Goal: Task Accomplishment & Management: Use online tool/utility

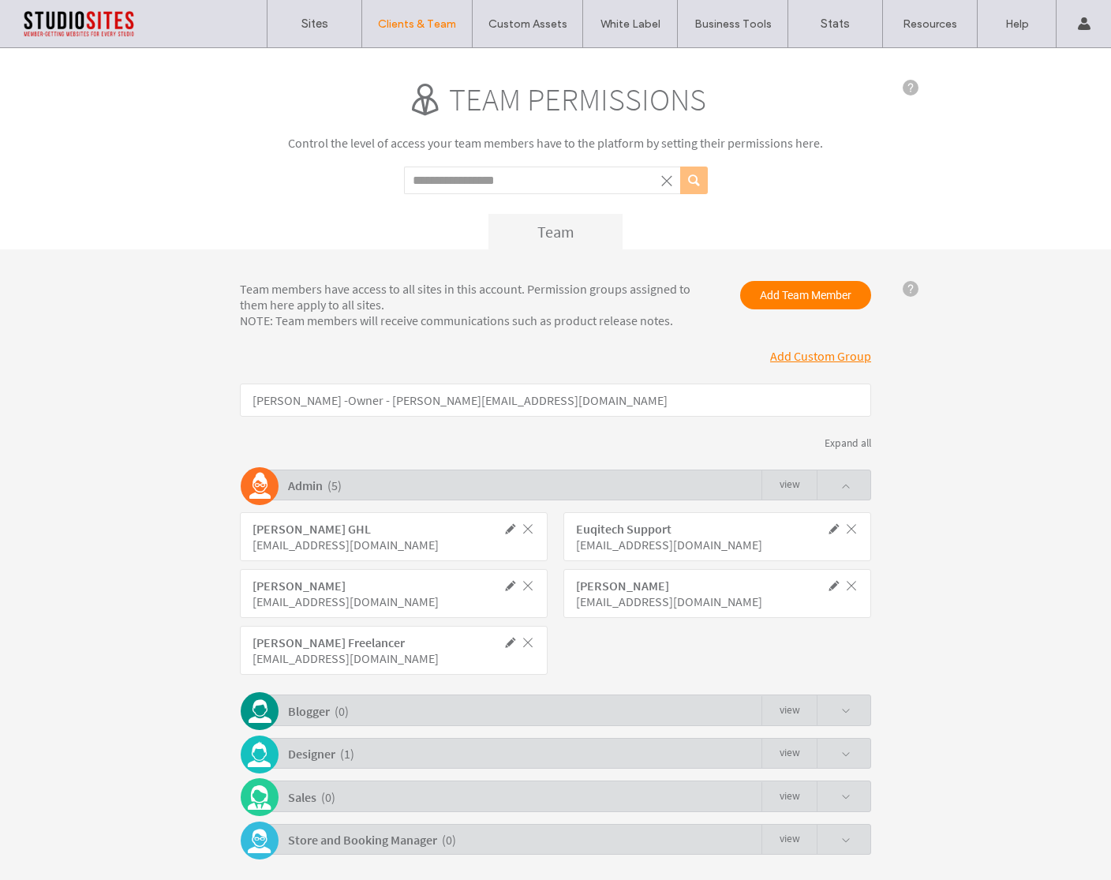
drag, startPoint x: 996, startPoint y: 185, endPoint x: 1009, endPoint y: 173, distance: 17.9
click at [996, 185] on div "Team permissions Control the level of access your team members have to the plat…" at bounding box center [555, 148] width 1111 height 201
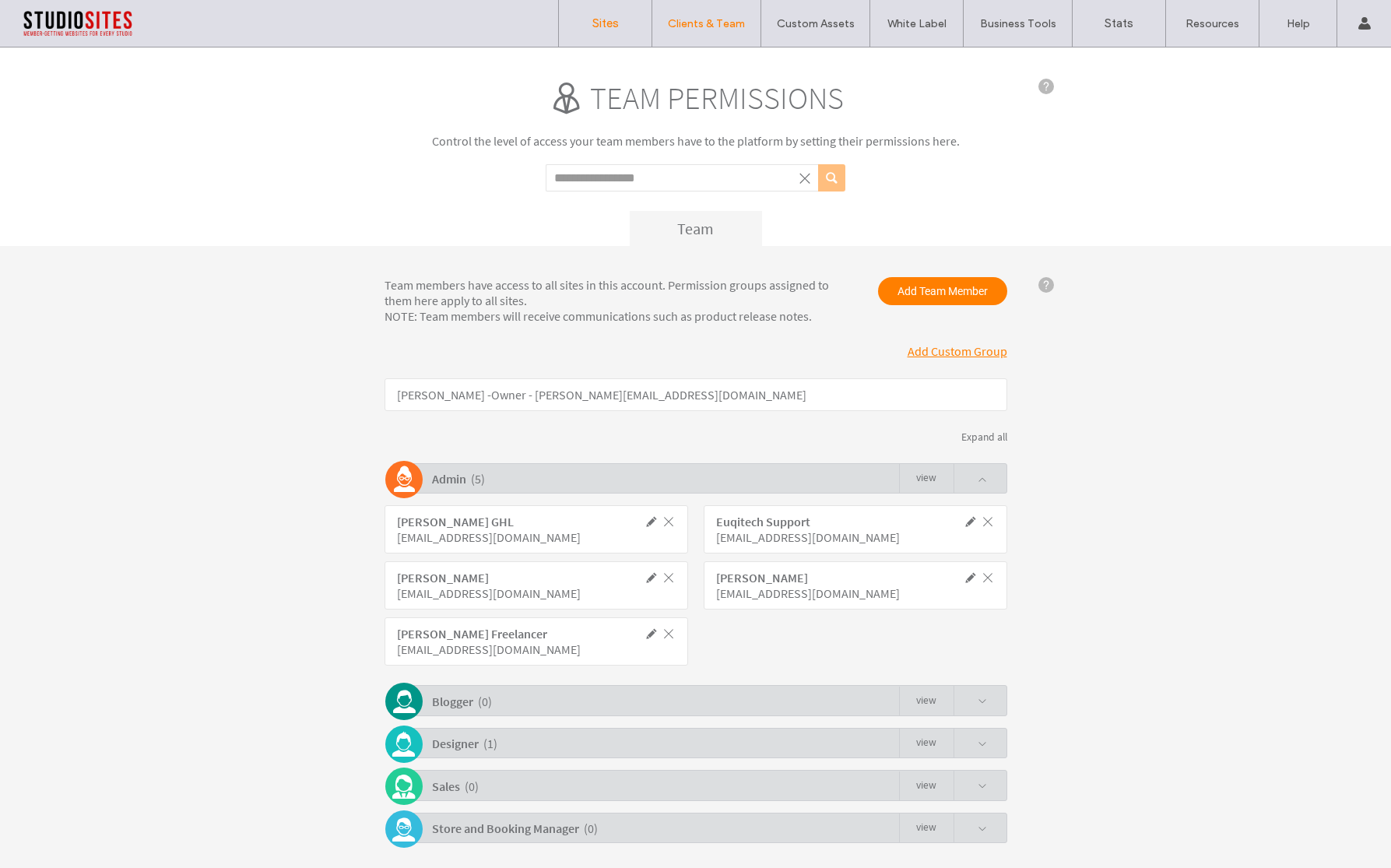
click at [593, 35] on link "Sites" at bounding box center [605, 23] width 93 height 46
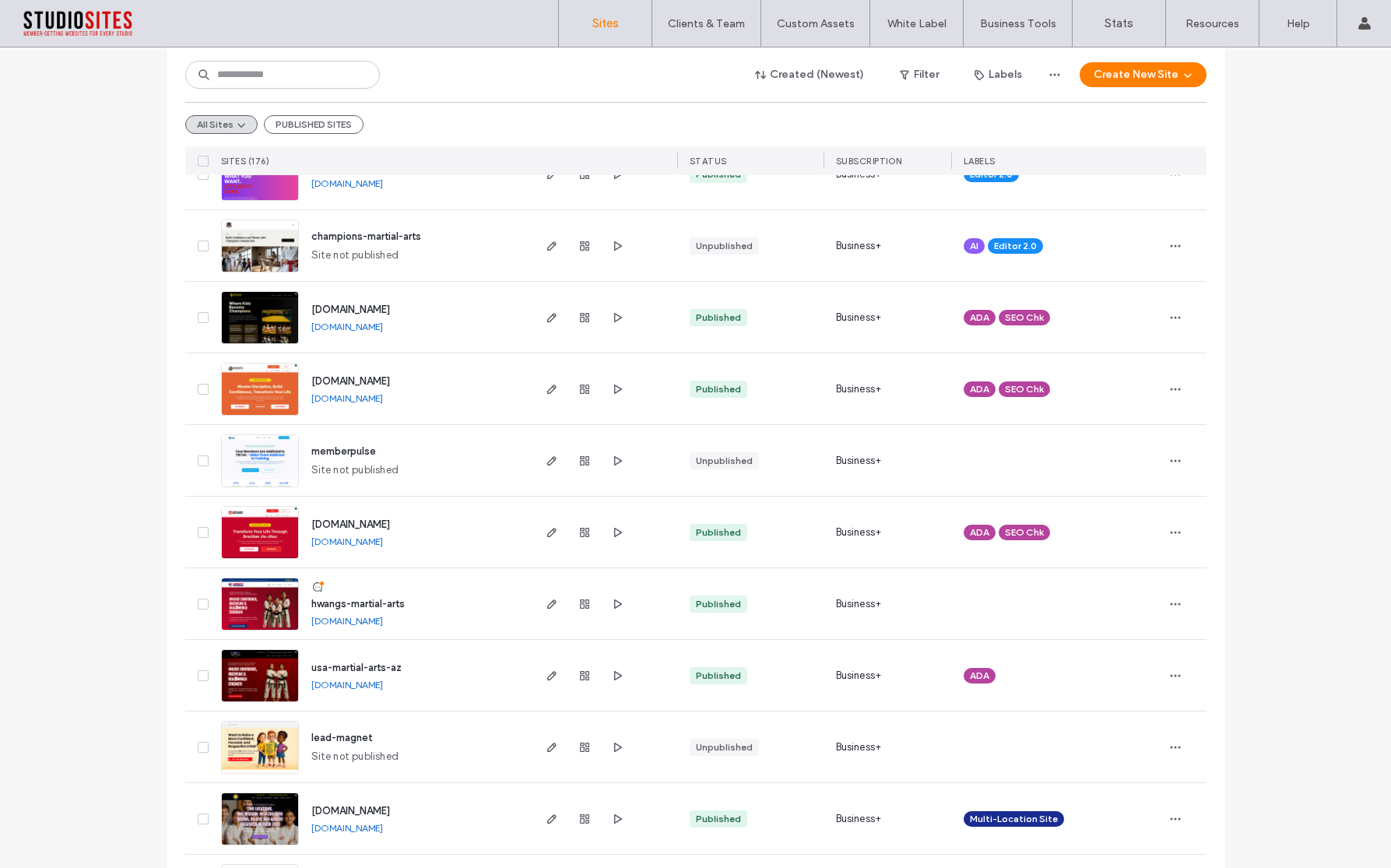
scroll to position [359, 0]
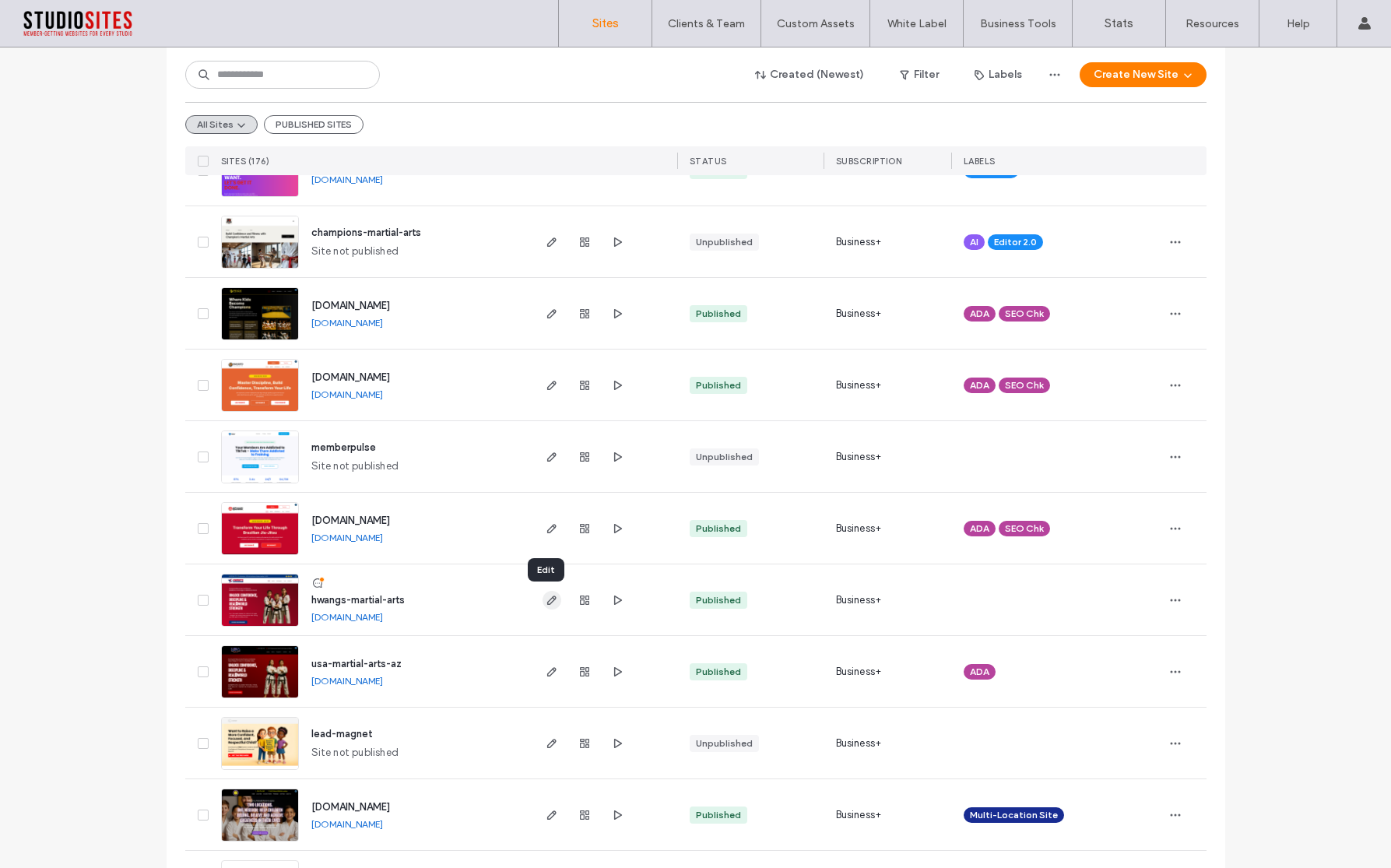
click at [548, 600] on use "button" at bounding box center [550, 600] width 9 height 9
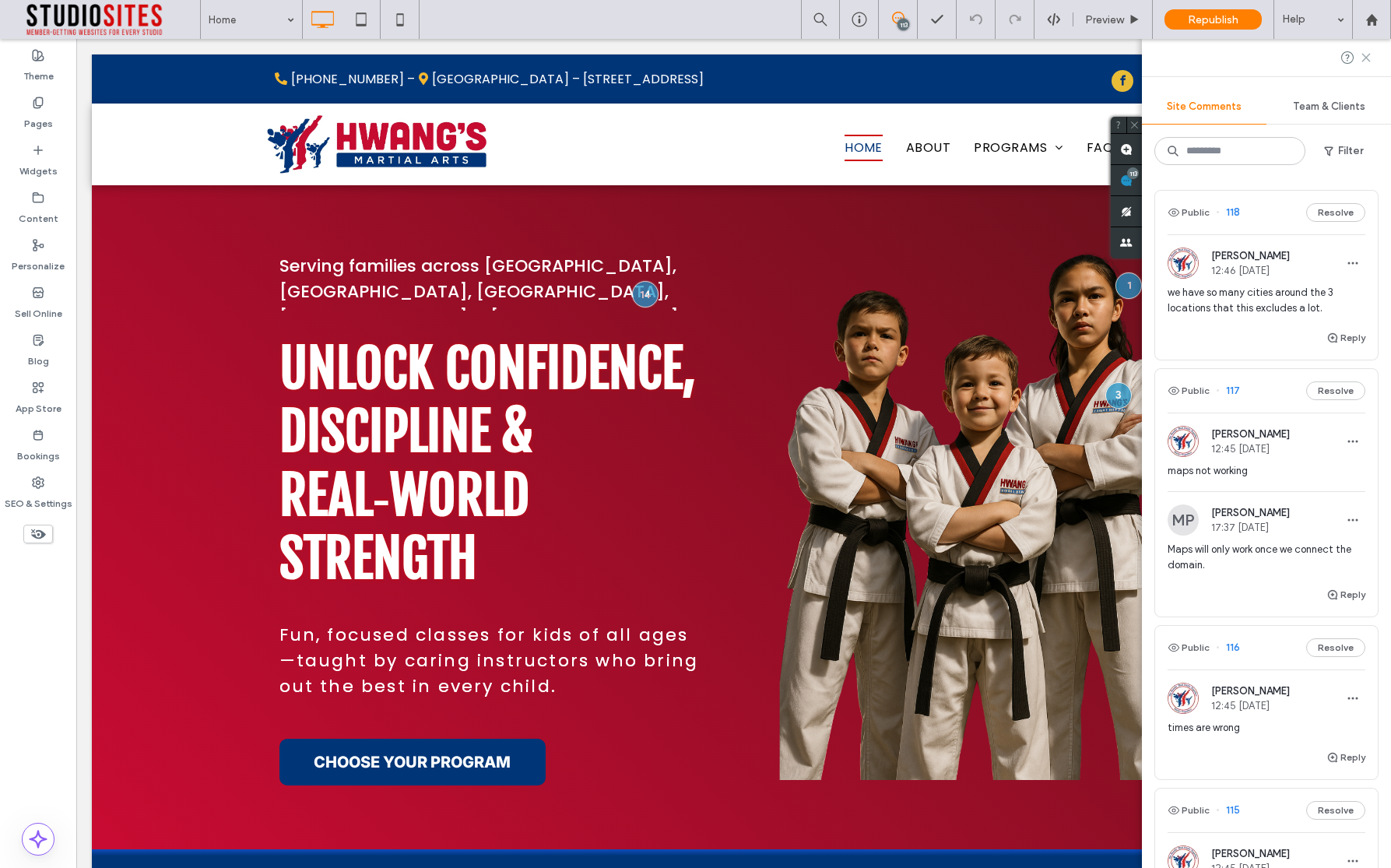
click at [1370, 56] on icon at bounding box center [1365, 57] width 13 height 13
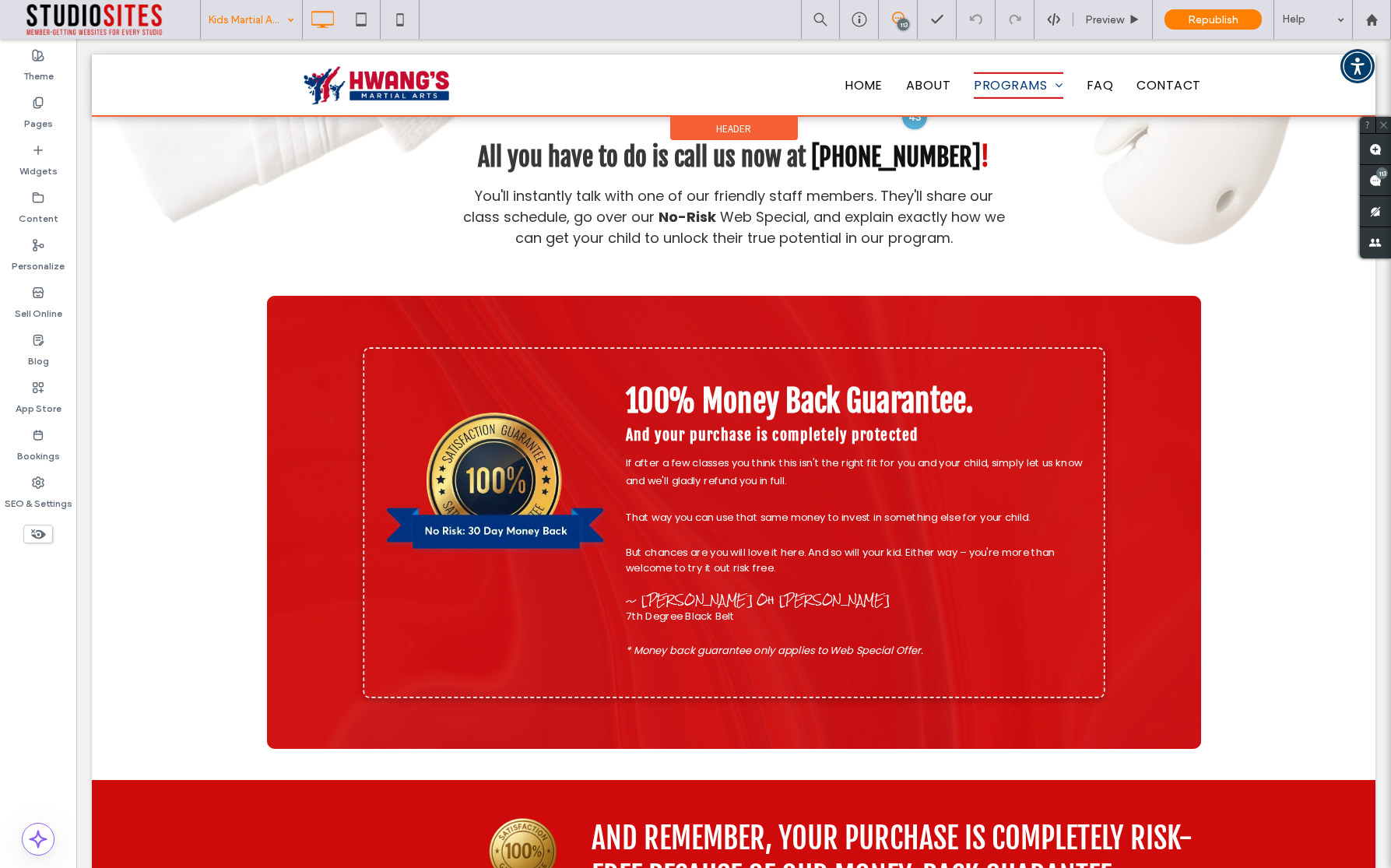
scroll to position [9899, 0]
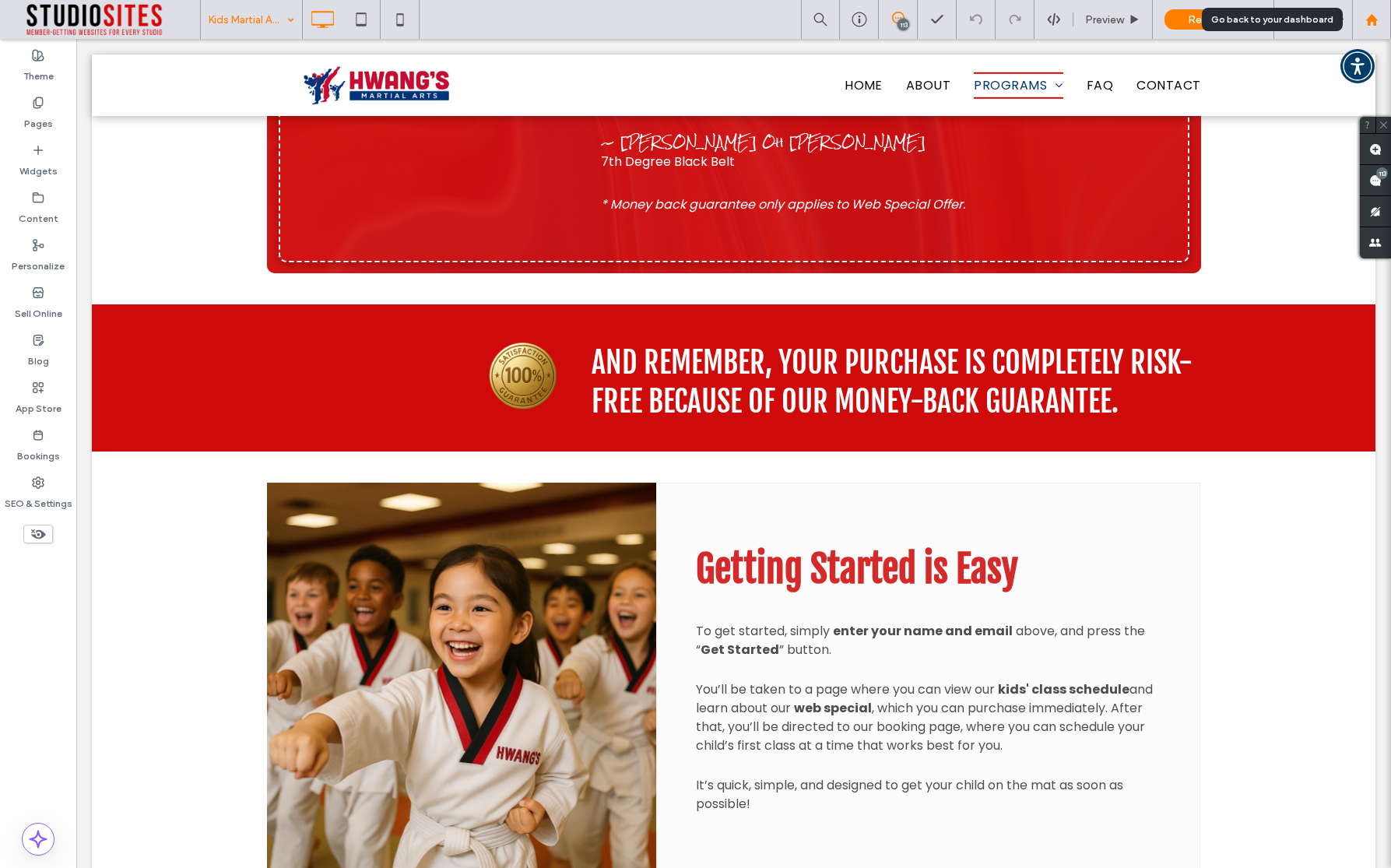
click at [1373, 23] on use at bounding box center [1371, 19] width 12 height 12
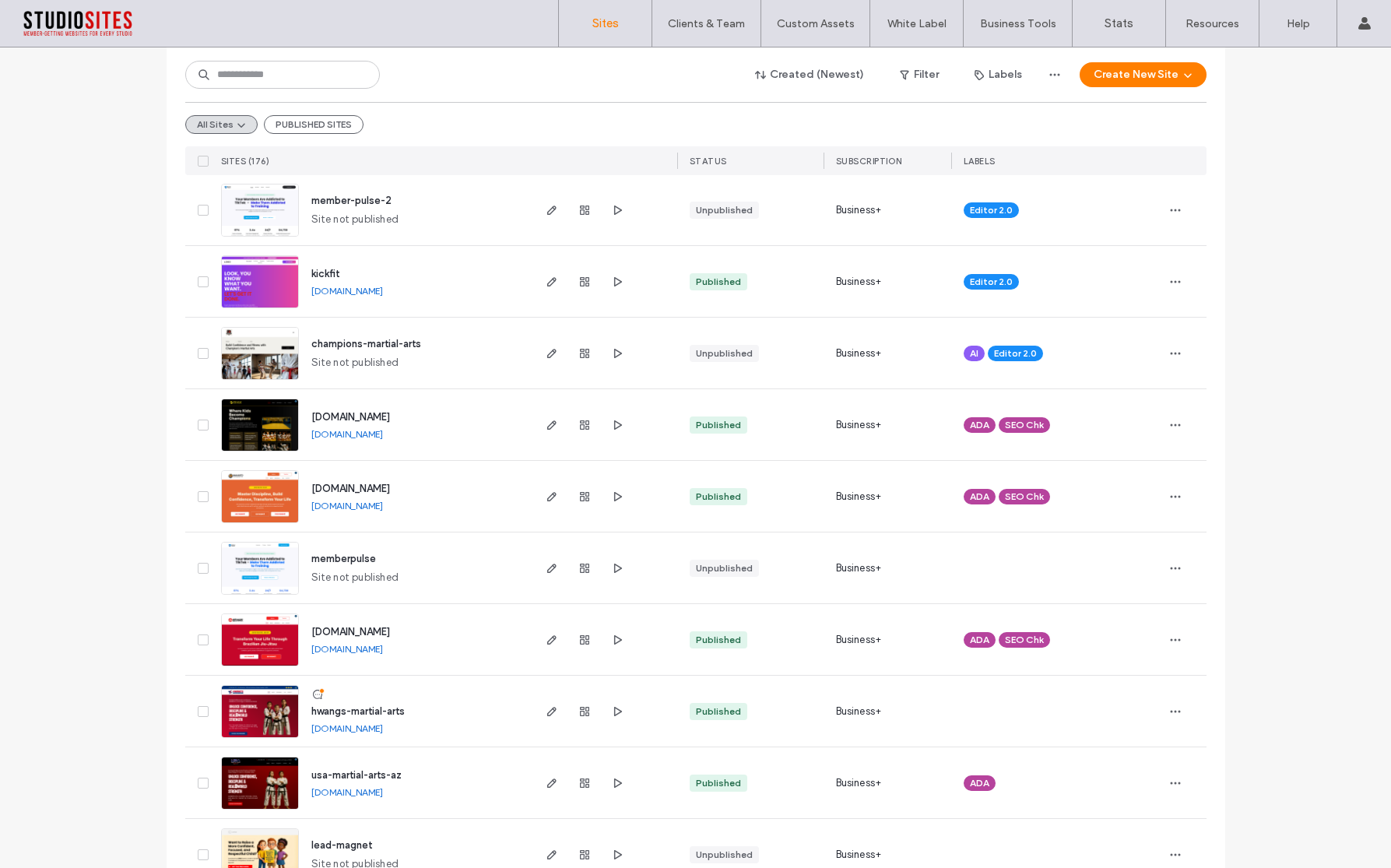
scroll to position [267, 0]
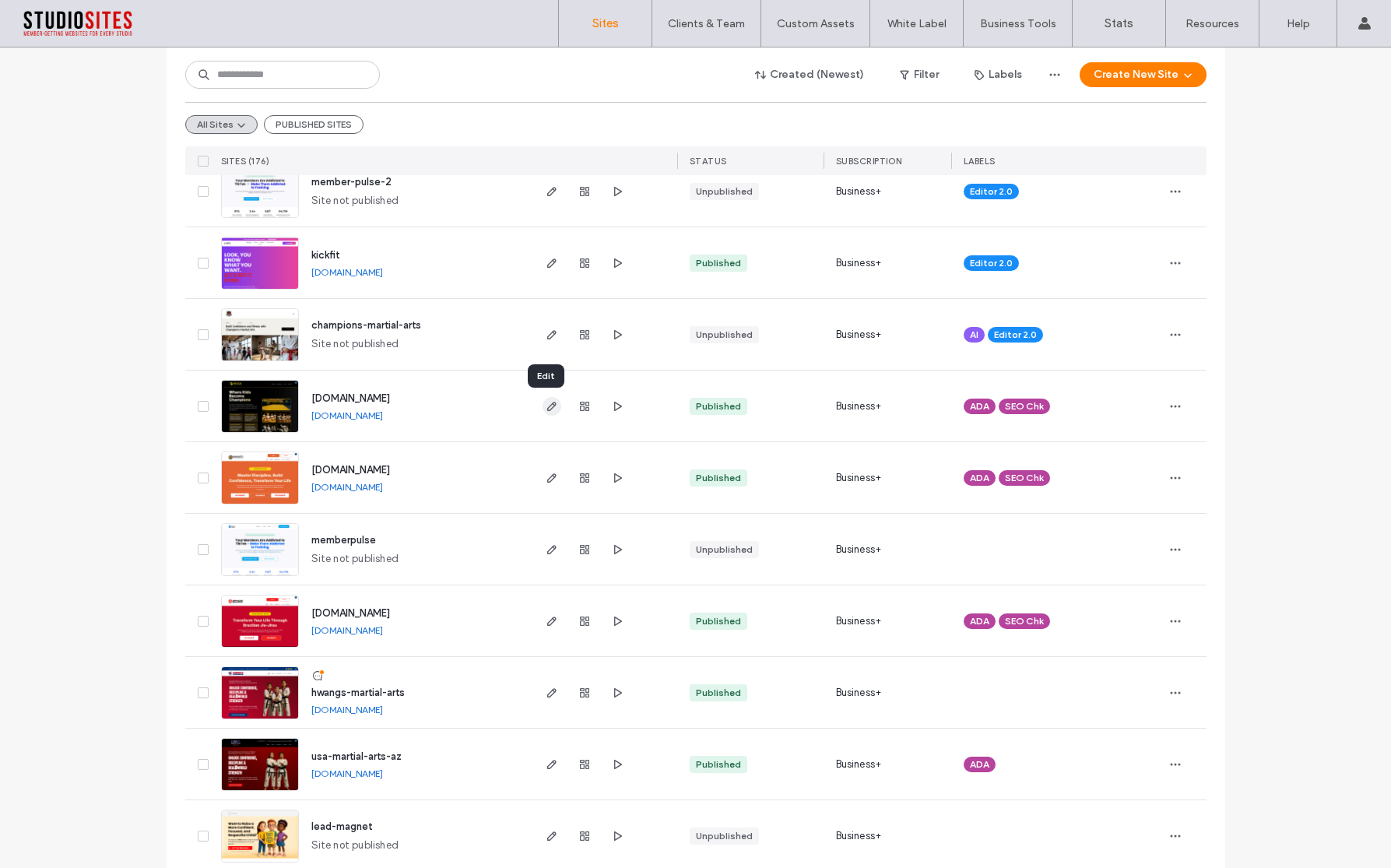
click at [547, 403] on use "button" at bounding box center [550, 405] width 9 height 9
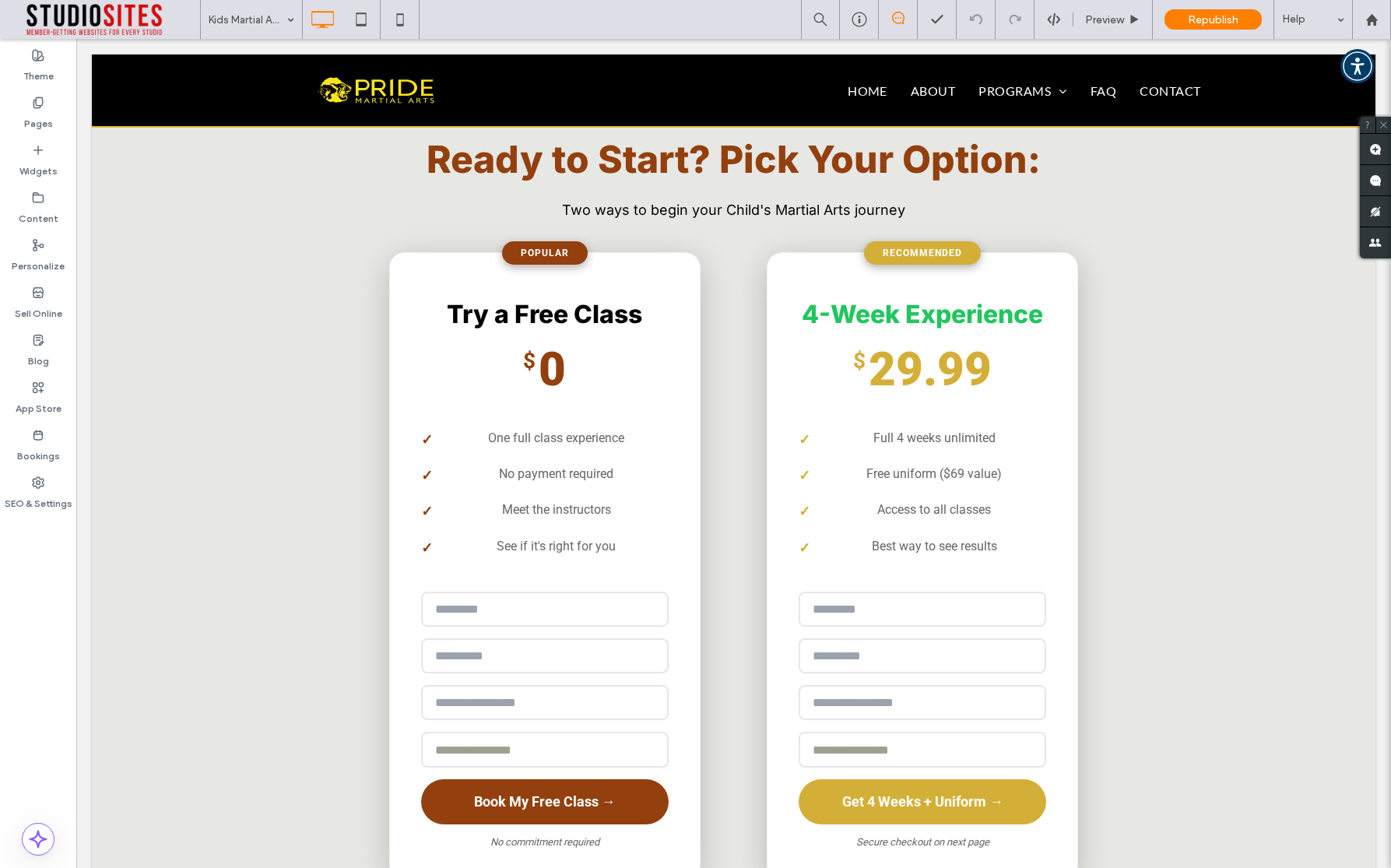
scroll to position [2594, 0]
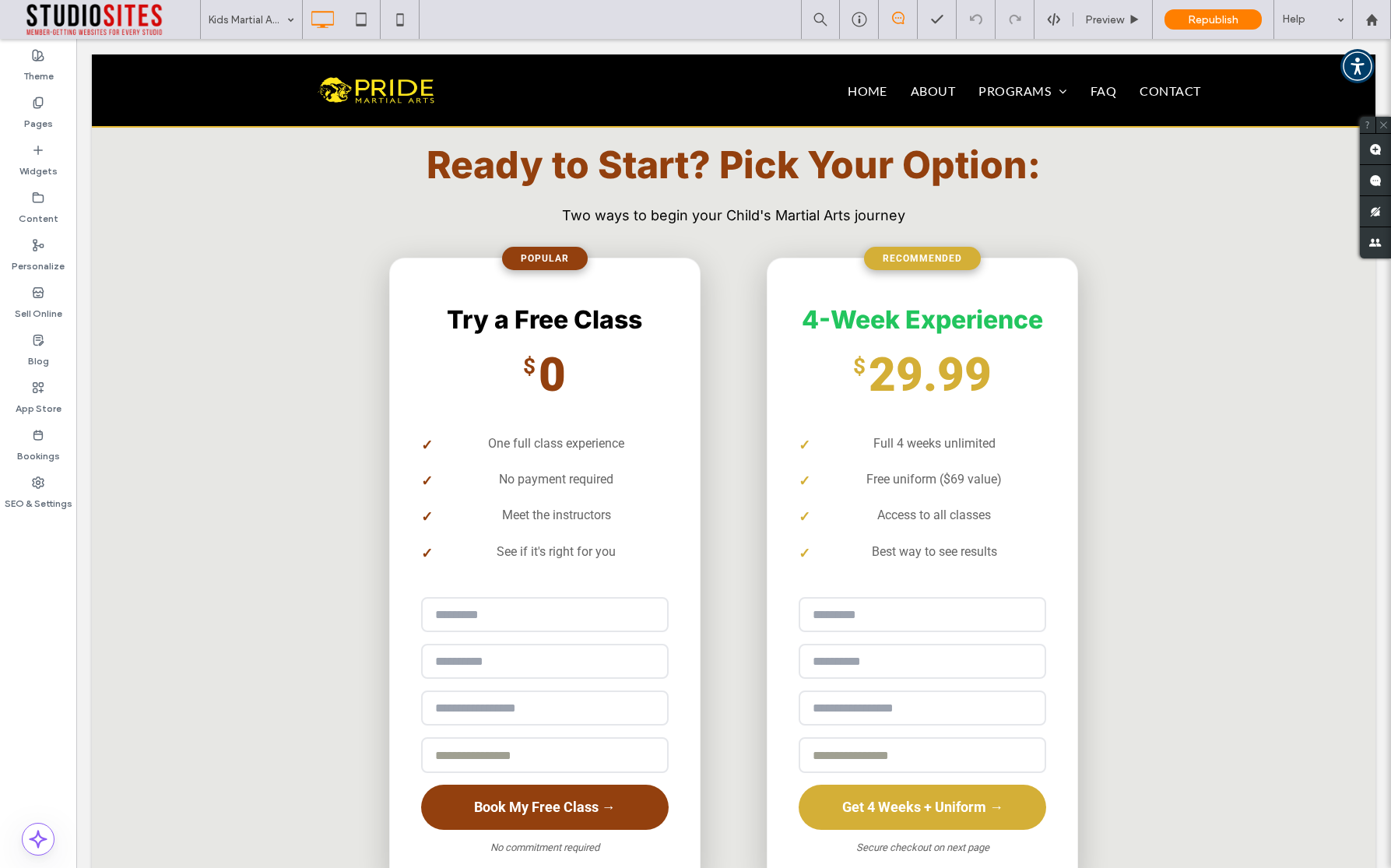
click at [573, 13] on div "Kids Martial Arts - Skillz Preview Republish Help" at bounding box center [795, 19] width 1191 height 38
